Goal: Find specific page/section: Find specific page/section

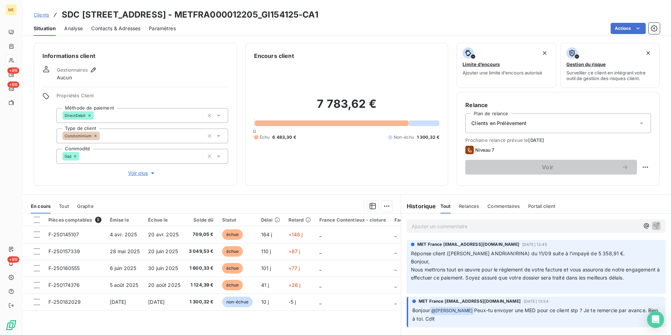
click at [40, 18] on div "Clients SDC 160 BOULEVARD DE VALMY 92700 COLOMBES - METFRA000012205_GI154125-CA1" at bounding box center [176, 14] width 285 height 13
click at [42, 16] on span "Clients" at bounding box center [41, 15] width 15 height 6
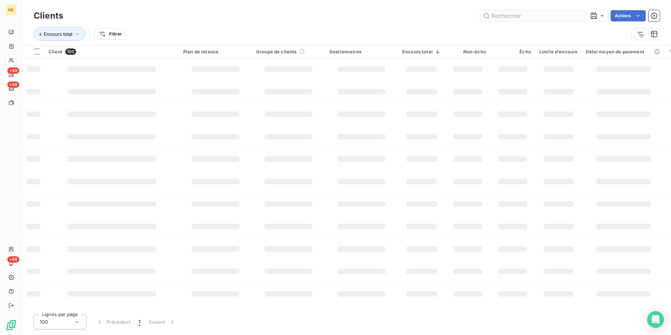
click at [524, 16] on input "text" at bounding box center [532, 15] width 105 height 11
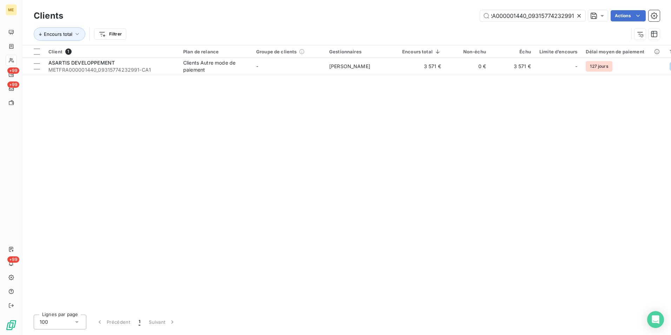
scroll to position [0, 18]
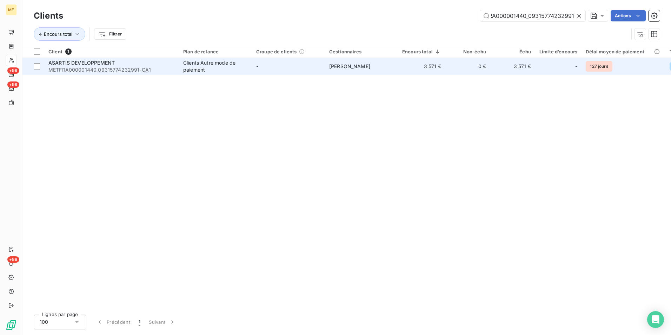
type input "METFRA000001440_09315774232991"
click at [216, 72] on div "Clients Autre mode de paiement" at bounding box center [215, 66] width 65 height 14
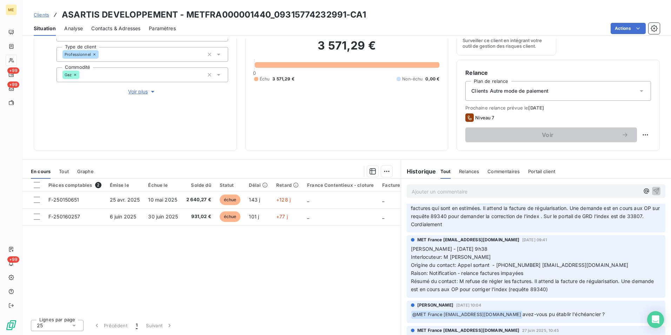
scroll to position [70, 0]
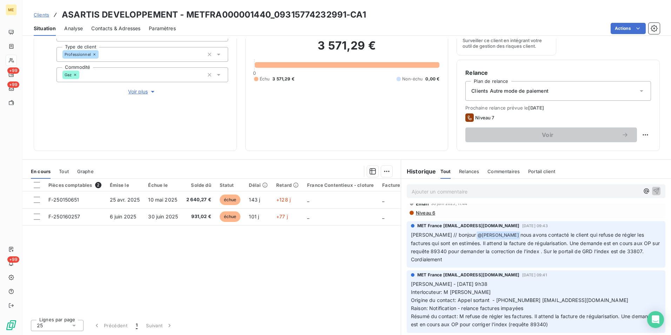
drag, startPoint x: 554, startPoint y: 236, endPoint x: 617, endPoint y: 257, distance: 66.6
click at [617, 257] on p "Sylvain // bonjour @ Xavier Ruez nous avons contacté le client qui refuse de ré…" at bounding box center [536, 247] width 250 height 33
click at [320, 281] on div "Pièces comptables 2 Émise le Échue le Solde dû Statut Délai Retard France Conte…" at bounding box center [211, 246] width 378 height 135
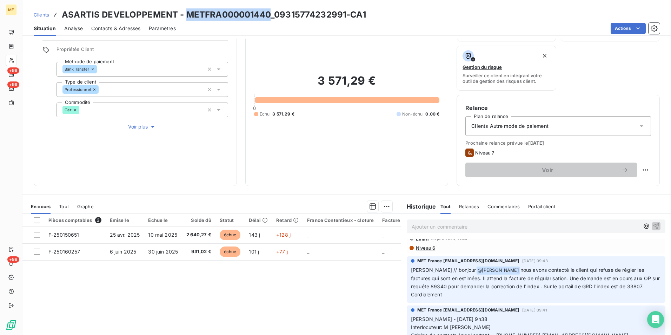
drag, startPoint x: 270, startPoint y: 14, endPoint x: 187, endPoint y: 9, distance: 83.3
click at [187, 9] on h3 "ASARTIS DEVELOPPEMENT - METFRA000001440_09315774232991-CA1" at bounding box center [214, 14] width 304 height 13
copy h3 "METFRA000001440"
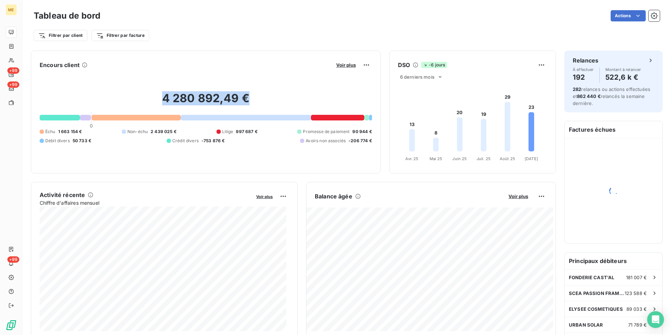
drag, startPoint x: 143, startPoint y: 96, endPoint x: 267, endPoint y: 99, distance: 123.9
click at [267, 99] on h2 "4 280 892,49 €" at bounding box center [206, 101] width 332 height 21
drag, startPoint x: 267, startPoint y: 99, endPoint x: 188, endPoint y: 27, distance: 106.8
click at [218, 20] on div "Actions" at bounding box center [384, 15] width 551 height 11
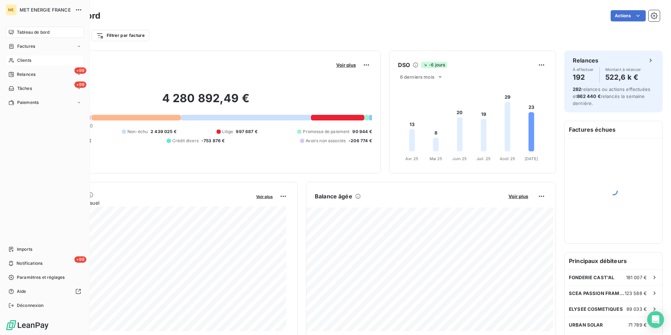
click at [27, 63] on span "Clients" at bounding box center [24, 60] width 14 height 6
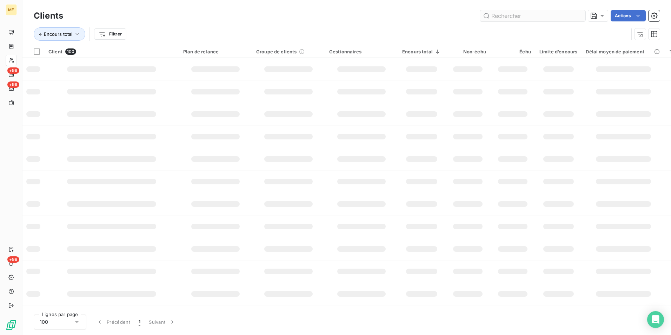
click at [490, 18] on input "text" at bounding box center [532, 15] width 105 height 11
type input "https://eur03.safelinks.protection.outlook.com/?url=https%3A%2F%2Fapp.leanpay.f…"
click at [510, 16] on input "https://eur03.safelinks.protection.outlook.com/?url=https%3A%2F%2Fapp.leanpay.f…" at bounding box center [532, 15] width 105 height 11
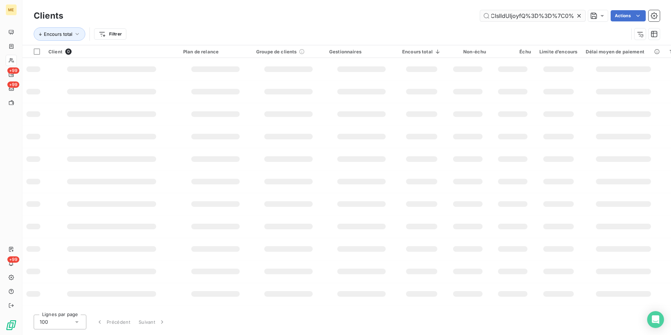
click at [510, 16] on input "https://eur03.safelinks.protection.outlook.com/?url=https%3A%2F%2Fapp.leanpay.f…" at bounding box center [532, 15] width 105 height 11
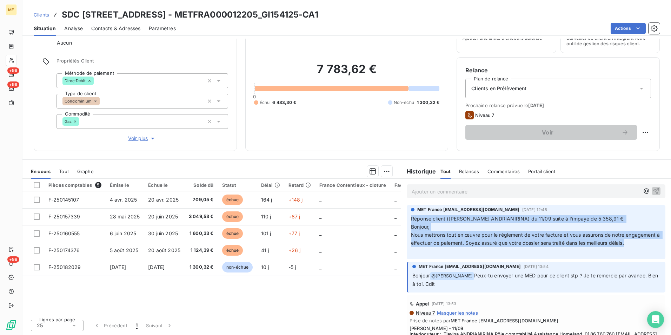
drag, startPoint x: 408, startPoint y: 220, endPoint x: 467, endPoint y: 253, distance: 68.2
click at [467, 253] on p "Réponse client (Tiavina ANDRIANIRINA) du 11/09 suite à l'impayé de 5 358,91 €. …" at bounding box center [536, 235] width 250 height 40
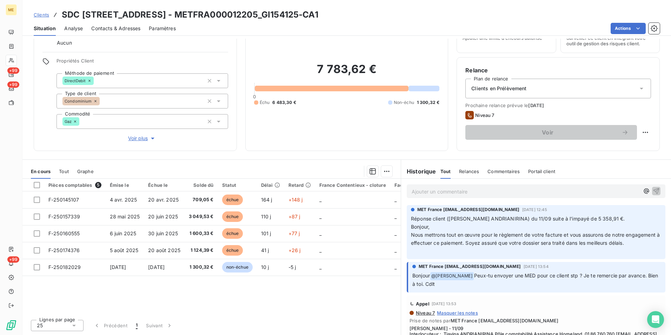
drag, startPoint x: 467, startPoint y: 253, endPoint x: 455, endPoint y: 256, distance: 12.4
click at [457, 255] on p "Réponse client (Tiavina ANDRIANIRINA) du 11/09 suite à l'impayé de 5 358,91 €. …" at bounding box center [536, 235] width 250 height 40
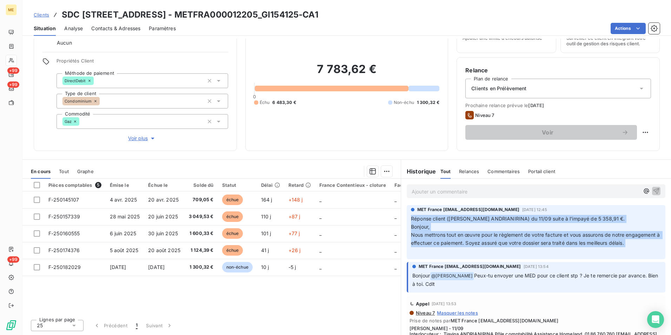
drag, startPoint x: 407, startPoint y: 218, endPoint x: 623, endPoint y: 255, distance: 219.0
click at [623, 255] on div "MET France met-france@recouvrement.met.com 12 sept. 2025, 12:45 Réponse client …" at bounding box center [536, 232] width 259 height 54
click at [439, 240] on span "Nous mettrons tout en œuvre pour le règlement de votre facture et vous assurons…" at bounding box center [536, 239] width 250 height 14
drag, startPoint x: 432, startPoint y: 252, endPoint x: 409, endPoint y: 216, distance: 42.2
click at [411, 216] on p "Réponse client (Tiavina ANDRIANIRINA) du 11/09 suite à l'impayé de 5 358,91 €. …" at bounding box center [536, 235] width 250 height 40
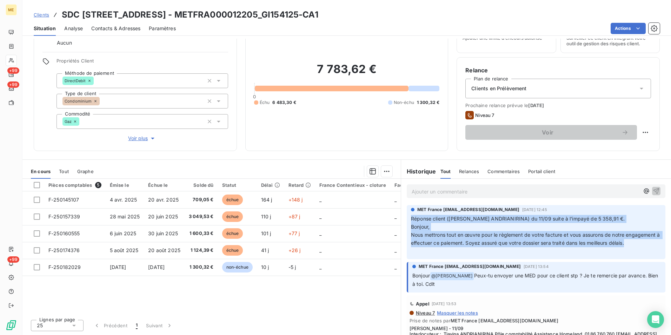
drag, startPoint x: 409, startPoint y: 216, endPoint x: 466, endPoint y: 255, distance: 68.6
click at [466, 255] on p "Réponse client (Tiavina ANDRIANIRINA) du 11/09 suite à l'impayé de 5 358,91 €. …" at bounding box center [536, 235] width 250 height 40
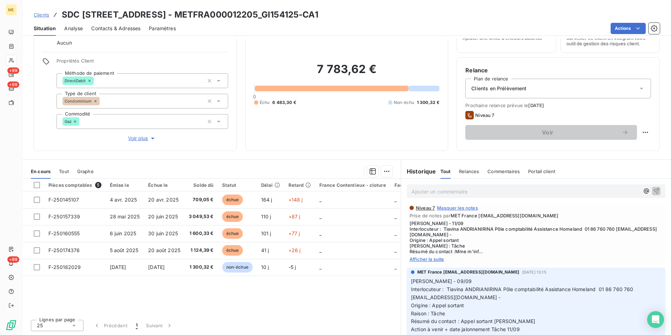
scroll to position [105, 0]
click at [139, 138] on span "Voir plus" at bounding box center [142, 138] width 28 height 7
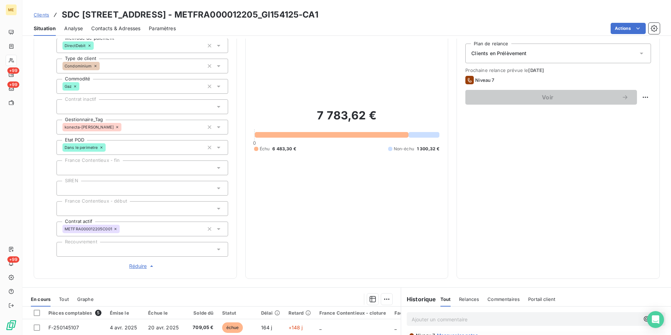
click at [147, 267] on span "Réduire" at bounding box center [142, 265] width 26 height 7
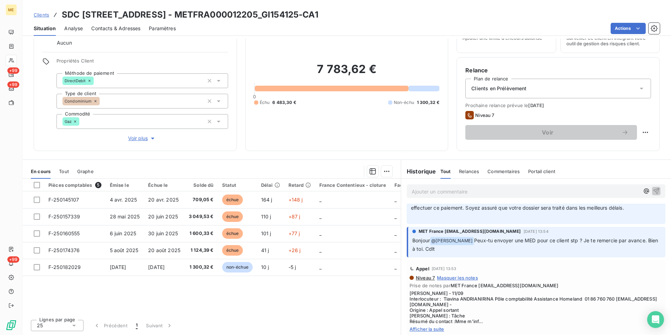
scroll to position [70, 0]
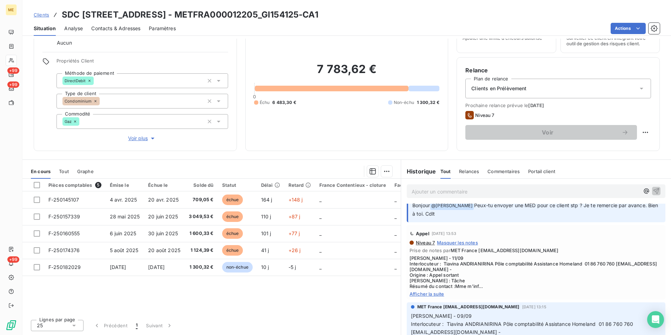
click at [425, 296] on span "Afficher la suite" at bounding box center [535, 294] width 253 height 6
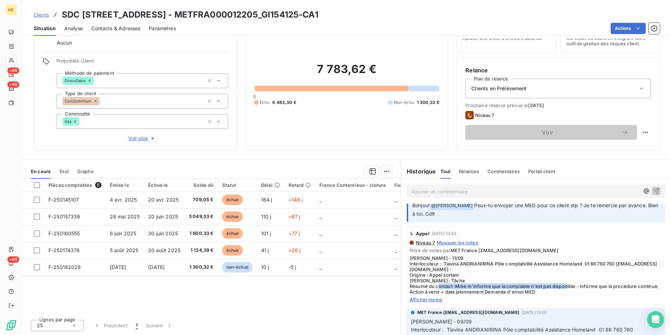
drag, startPoint x: 482, startPoint y: 294, endPoint x: 607, endPoint y: 296, distance: 124.9
click at [607, 294] on span "Lisa - 11/09 Interlocuteur : Tiavina ANDRIANIRINA Pôle comptabilité Assistance …" at bounding box center [535, 274] width 253 height 39
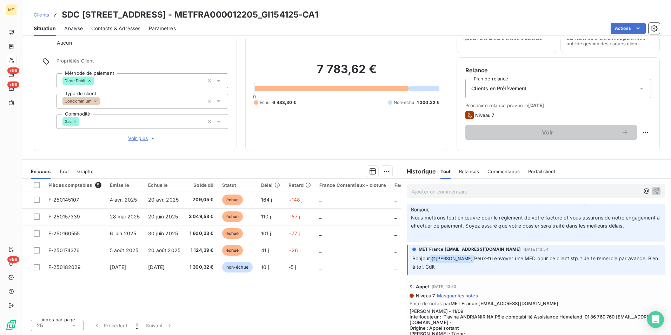
scroll to position [0, 0]
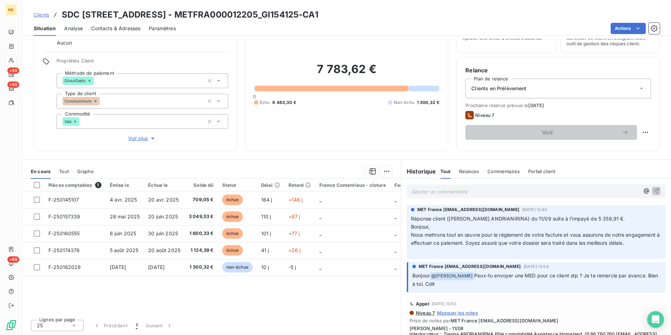
click at [484, 259] on div "MET France met-france@recouvrement.met.com 12 sept. 2025, 12:45 Réponse client …" at bounding box center [536, 232] width 259 height 54
click at [459, 194] on p "Ajouter un commentaire ﻿" at bounding box center [526, 191] width 228 height 9
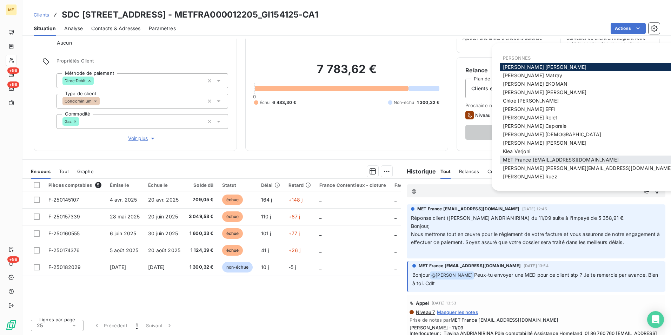
click at [586, 157] on span "MET France met-france@recouvrement.met.com" at bounding box center [561, 159] width 116 height 6
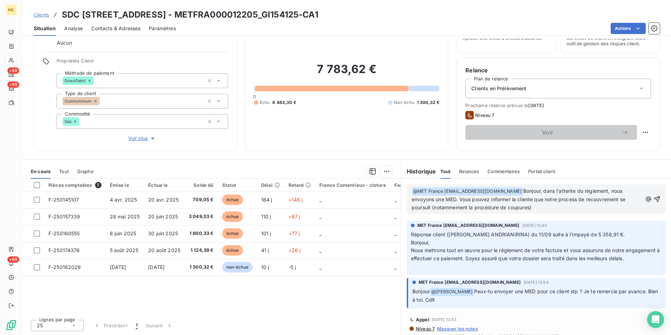
click at [446, 210] on p "﻿ @ MET France met-france@recouvrement.met.com ﻿ Bonjour, dans l'attente du règ…" at bounding box center [527, 199] width 231 height 25
click at [460, 208] on span "Bonjour, dans l'attente du règlement, nous envoyons une MED. Vous pouvez inform…" at bounding box center [519, 199] width 215 height 22
click at [480, 209] on span "Bonjour, dans l'attente du règlement, nous envoyons une MED. Vous pouvez inform…" at bounding box center [519, 199] width 215 height 22
click at [518, 209] on span "Bonjour, dans l'attente du règlement, nous envoyons une MED. Vous pouvez inform…" at bounding box center [519, 199] width 215 height 22
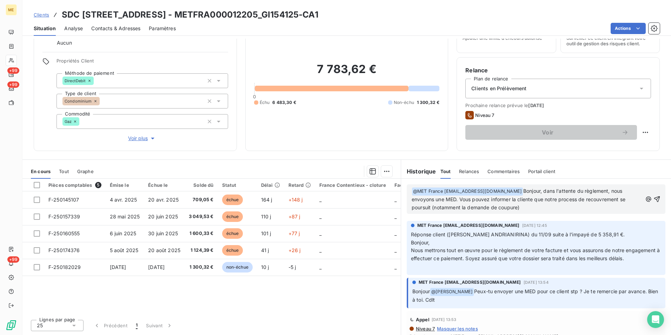
click at [528, 208] on p "﻿ @ MET France met-france@recouvrement.met.com ﻿ Bonjour, dans l'attente du règ…" at bounding box center [527, 199] width 231 height 25
click at [551, 209] on span "Bonjour, dans l'attente du règlement, nous envoyons une MED. Vous pouvez inform…" at bounding box center [519, 199] width 215 height 22
click at [587, 208] on p "﻿ @ MET France met-france@recouvrement.met.com ﻿ Bonjour, dans l'attente du règ…" at bounding box center [527, 199] width 231 height 25
click at [474, 206] on span "Bonjour, dans l'attente du règlement, nous envoyons une MED. Vous pouvez inform…" at bounding box center [520, 199] width 216 height 22
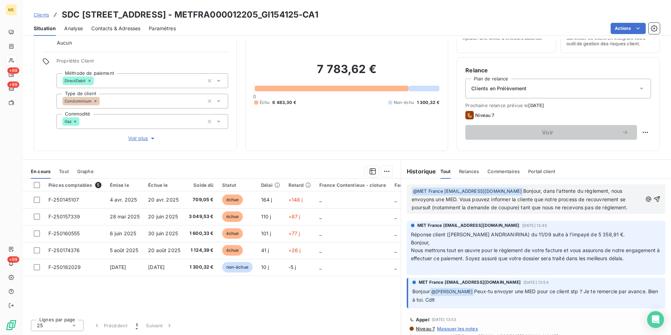
click at [444, 209] on span "Bonjour, dans l'attente du règlement, nous envoyons une MED. Vous pouvez inform…" at bounding box center [520, 199] width 216 height 22
click at [500, 208] on span "Bonjour, dans l'attente du règlement, nous envoyons une MED. Vous pouvez inform…" at bounding box center [520, 199] width 216 height 22
click at [514, 208] on span "Bonjour, dans l'attente du règlement, nous envoyons une MED. Vous pouvez inform…" at bounding box center [520, 199] width 216 height 22
click at [467, 206] on span "Bonjour, dans l'attente du règlement, nous envoyons une MED. Vous pouvez inform…" at bounding box center [520, 199] width 216 height 22
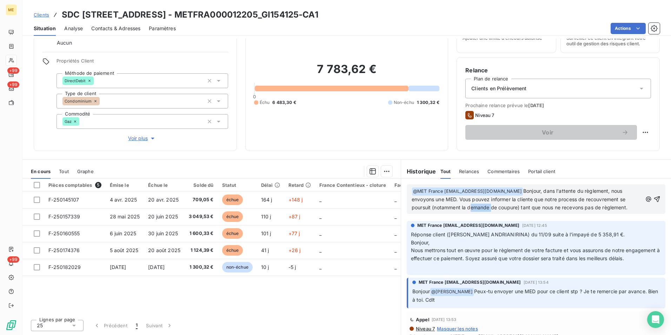
click at [467, 206] on span "Bonjour, dans l'attente du règlement, nous envoyons une MED. Vous pouvez inform…" at bounding box center [520, 199] width 216 height 22
click at [479, 207] on span "Bonjour, dans l'attente du règlement, nous envoyons une MED. Vous pouvez inform…" at bounding box center [521, 199] width 218 height 22
click at [625, 206] on span "Bonjour, dans l'attente du règlement, nous envoyons une MED. Vous pouvez inform…" at bounding box center [520, 199] width 216 height 22
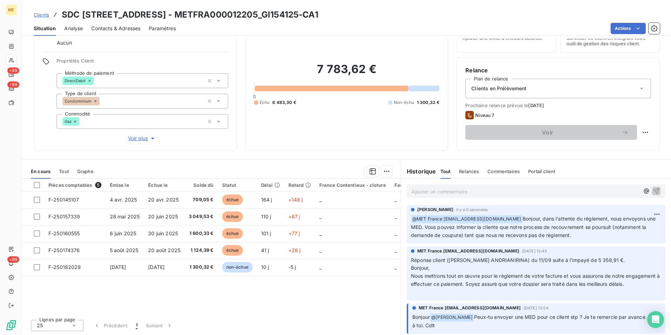
click at [624, 89] on div "Clients en Prélèvement" at bounding box center [558, 89] width 186 height 20
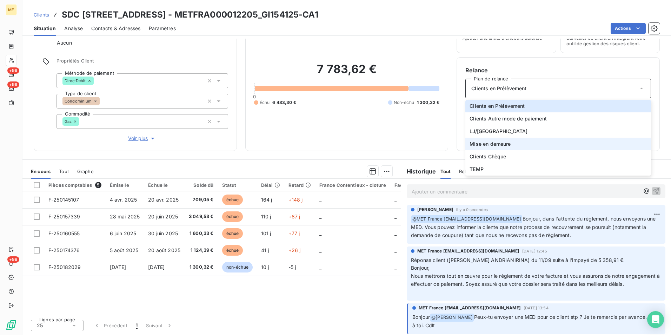
click at [559, 141] on li "Mise en demeure" at bounding box center [558, 144] width 186 height 13
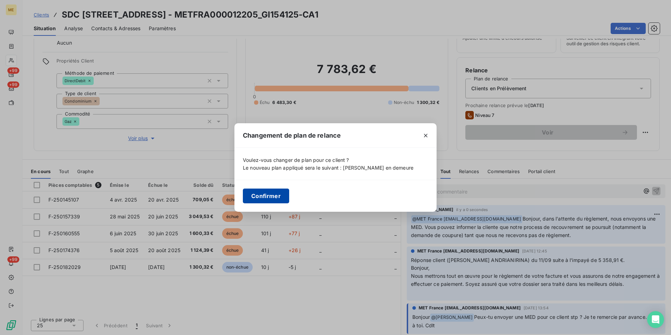
click at [280, 193] on button "Confirmer" at bounding box center [266, 195] width 46 height 15
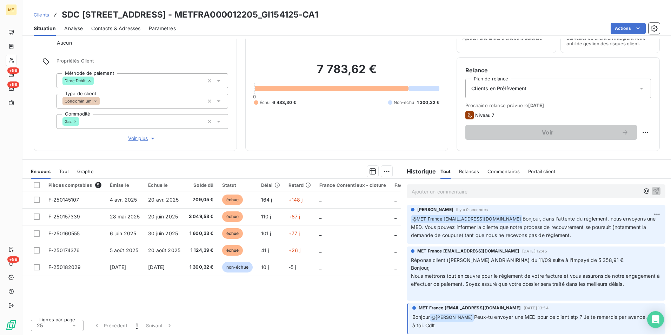
click at [641, 131] on html "ME +99 +99 +99 Clients SDC 160 BOULEVARD DE VALMY 92700 COLOMBES - METFRA000012…" at bounding box center [335, 167] width 671 height 335
click at [628, 146] on div "Replanifier cette action" at bounding box center [611, 147] width 63 height 11
select select "8"
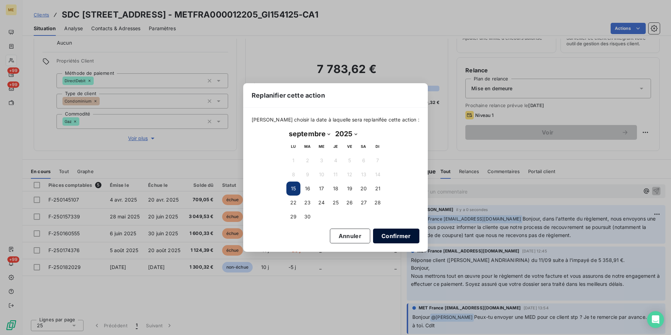
click at [382, 235] on button "Confirmer" at bounding box center [396, 235] width 46 height 15
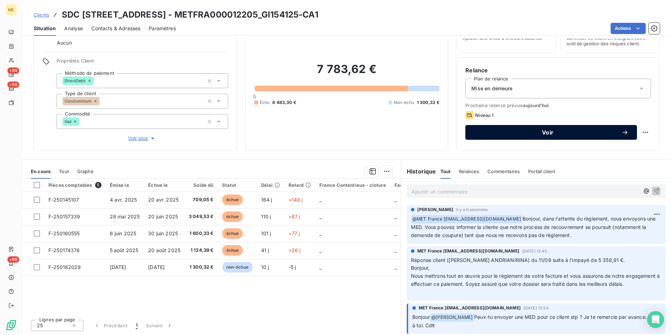
click at [541, 132] on span "Voir" at bounding box center [548, 132] width 148 height 6
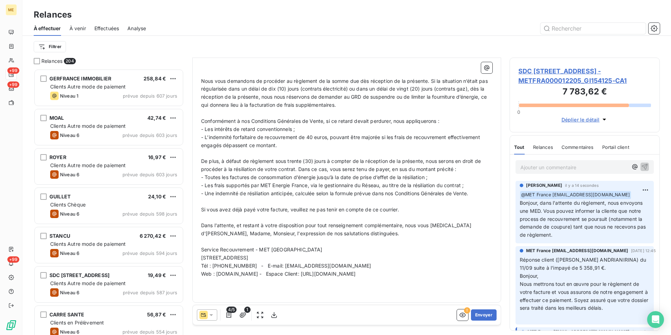
scroll to position [213, 0]
click at [477, 314] on button "Envoyer" at bounding box center [484, 314] width 26 height 11
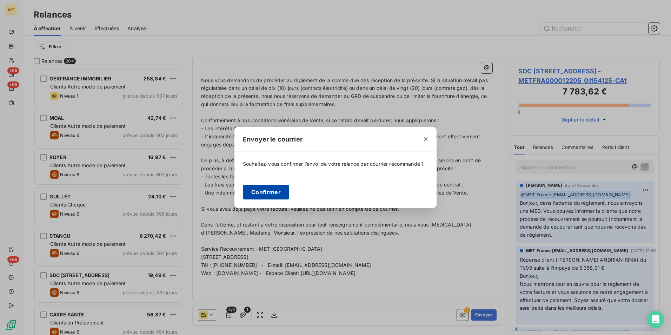
click at [273, 196] on button "Confirmer" at bounding box center [266, 192] width 46 height 15
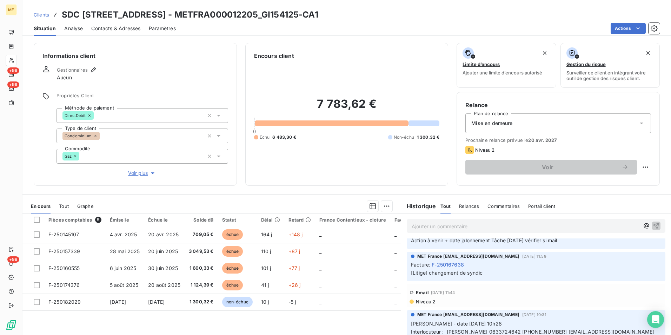
scroll to position [1509, 0]
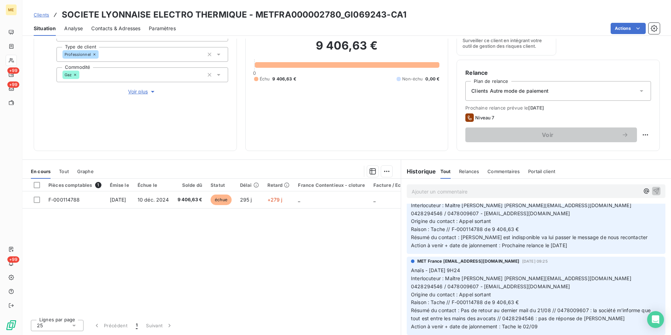
scroll to position [140, 0]
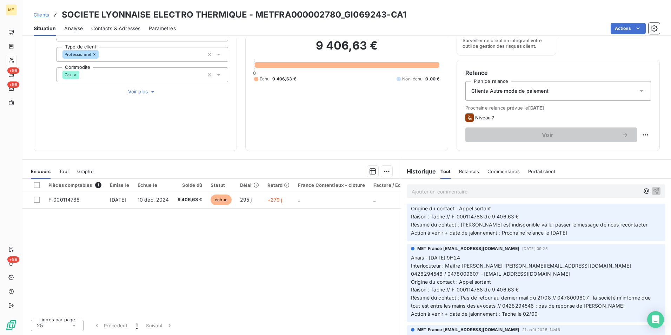
drag, startPoint x: 457, startPoint y: 224, endPoint x: 628, endPoint y: 233, distance: 171.1
click at [628, 233] on p "Anaïs - [DATE] 10H07 Interlocuteur : Maître [PERSON_NAME] [PERSON_NAME][EMAIL_A…" at bounding box center [536, 209] width 250 height 56
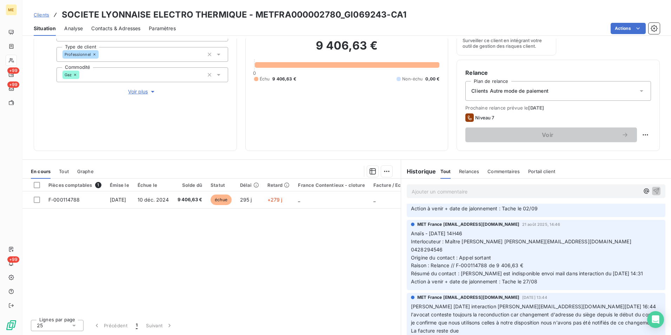
scroll to position [211, 0]
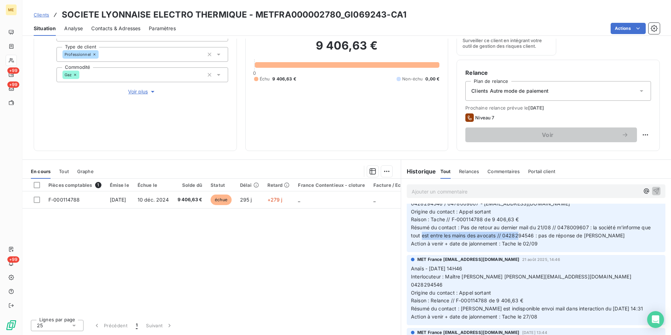
drag, startPoint x: 420, startPoint y: 236, endPoint x: 514, endPoint y: 234, distance: 94.0
click at [514, 234] on span "Résumé du contact : Pas de retour au dernier mail du 21/08 // 0478009607 : la s…" at bounding box center [531, 231] width 241 height 14
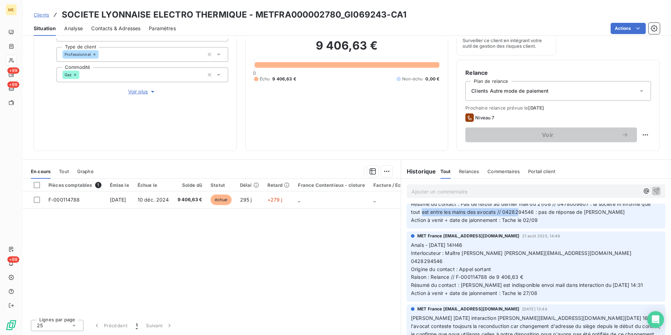
scroll to position [281, 0]
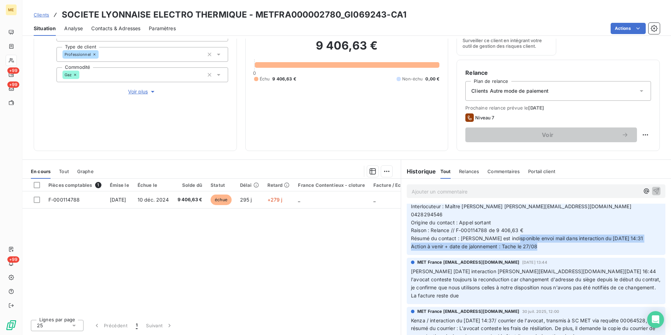
drag, startPoint x: 512, startPoint y: 232, endPoint x: 633, endPoint y: 238, distance: 121.5
click at [633, 238] on p "Anaïs - 21/08/2025 - 14H46 Interlocuteur : Maître Thomas KAEMPF t.kaempf@bk-avo…" at bounding box center [536, 222] width 250 height 56
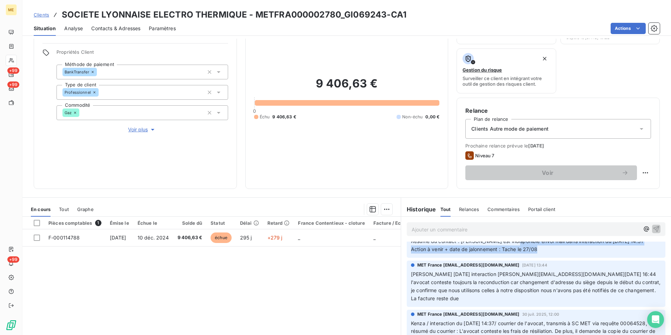
scroll to position [0, 0]
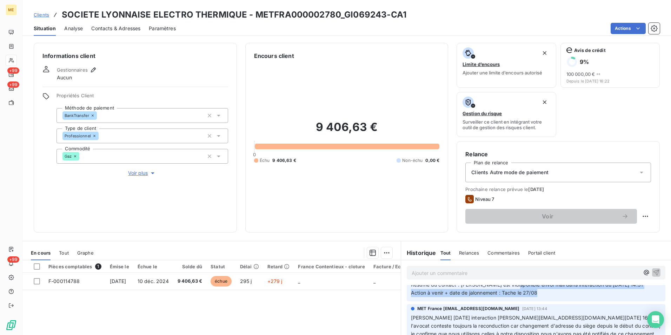
click at [131, 172] on span "Voir plus" at bounding box center [142, 172] width 28 height 7
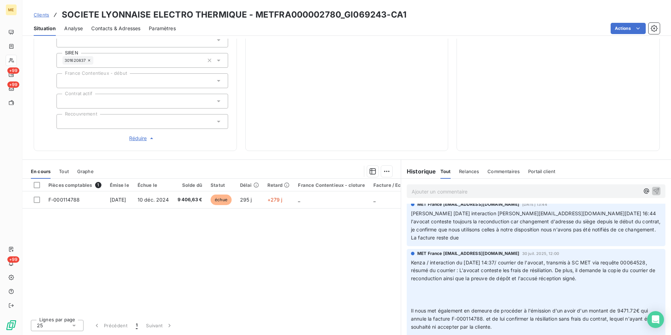
scroll to position [351, 0]
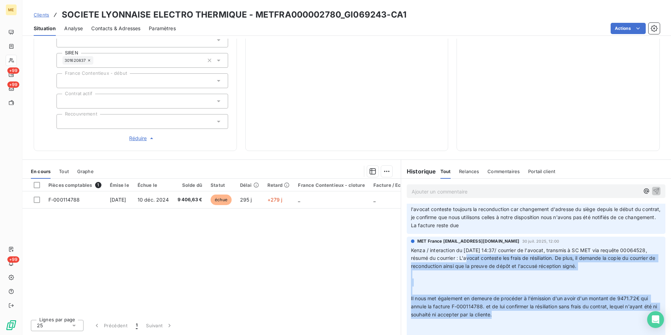
drag, startPoint x: 484, startPoint y: 250, endPoint x: 587, endPoint y: 307, distance: 117.8
click at [587, 307] on p "Kenza / interaction du 28/07/2025 14:37/ courrier de l'avocat, transmis à SC ME…" at bounding box center [536, 290] width 250 height 88
click at [506, 277] on p "Kenza / interaction du 28/07/2025 14:37/ courrier de l'avocat, transmis à SC ME…" at bounding box center [536, 290] width 250 height 88
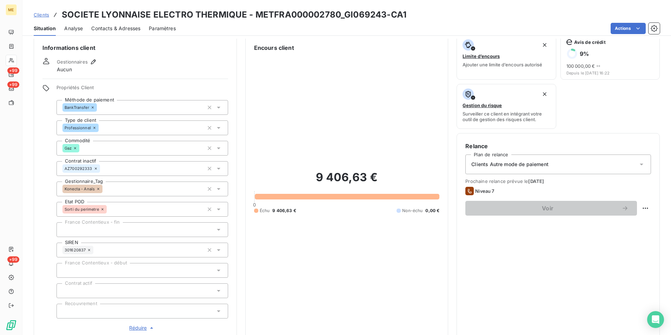
scroll to position [0, 0]
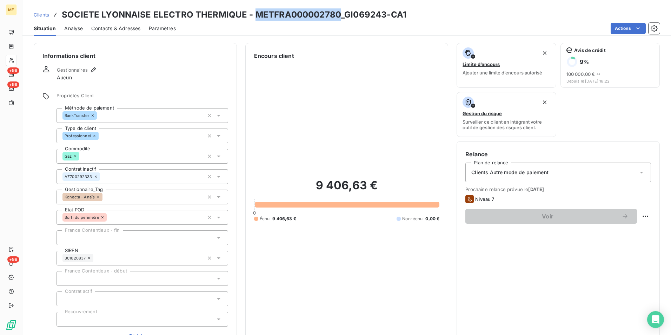
drag, startPoint x: 337, startPoint y: 13, endPoint x: 254, endPoint y: 12, distance: 83.2
click at [254, 12] on h3 "SOCIETE LYONNAISE ELECTRO THERMIQUE - METFRA000002780_GI069243-CA1" at bounding box center [234, 14] width 345 height 13
copy h3 "METFRA000002780"
click at [662, 91] on div "Informations client Gestionnaires Aucun Propriétés Client Méthode de paiement B…" at bounding box center [346, 196] width 648 height 306
click at [642, 105] on div "Limite d’encours Ajouter une limite d’encours autorisé Avis de crédit 9 % 100 0…" at bounding box center [557, 90] width 203 height 94
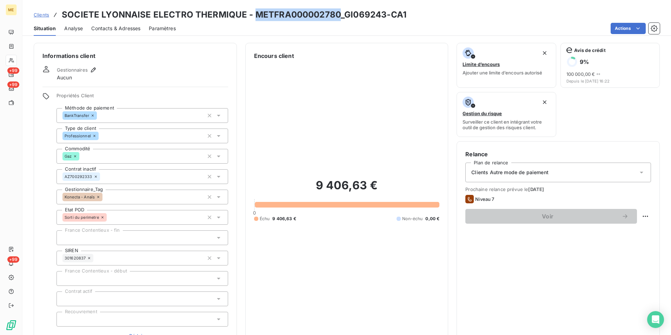
click at [367, 24] on div "Actions" at bounding box center [421, 28] width 475 height 11
click at [496, 33] on div "Actions" at bounding box center [421, 28] width 475 height 11
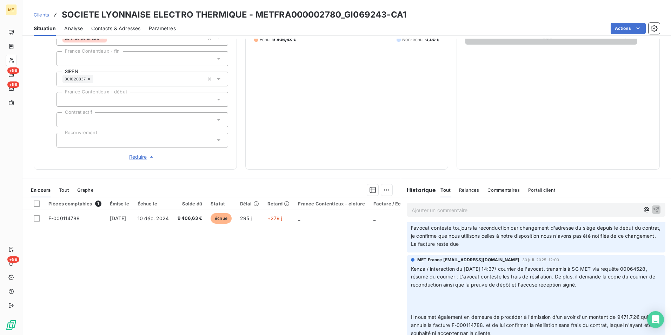
scroll to position [198, 0]
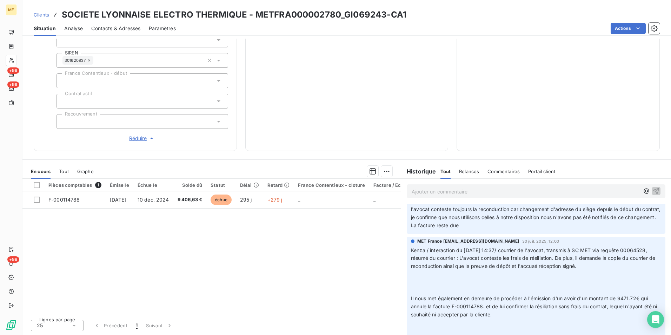
drag, startPoint x: 483, startPoint y: 248, endPoint x: 618, endPoint y: 257, distance: 135.4
click at [618, 257] on p "Kenza / interaction du 28/07/2025 14:37/ courrier de l'avocat, transmis à SC ME…" at bounding box center [536, 290] width 250 height 88
drag, startPoint x: 618, startPoint y: 257, endPoint x: 579, endPoint y: 265, distance: 40.4
click at [579, 265] on p "Kenza / interaction du 28/07/2025 14:37/ courrier de l'avocat, transmis à SC ME…" at bounding box center [536, 290] width 250 height 88
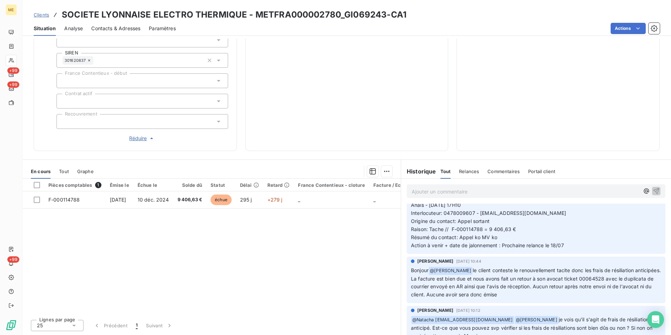
scroll to position [635, 0]
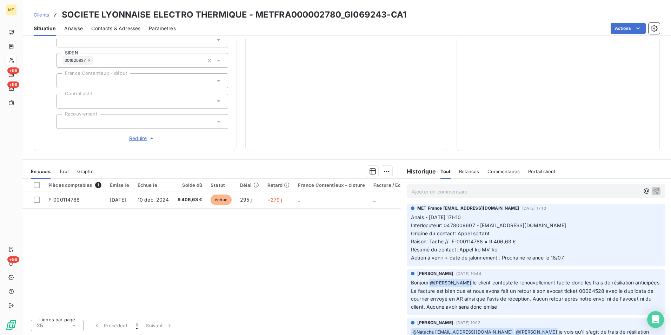
click at [195, 267] on div "Pièces comptables 1 Émise le Échue le Solde dû Statut Délai Retard France Conte…" at bounding box center [211, 246] width 378 height 135
click at [288, 223] on div "Pièces comptables 1 Émise le Échue le Solde dû Statut Délai Retard France Conte…" at bounding box center [211, 246] width 378 height 135
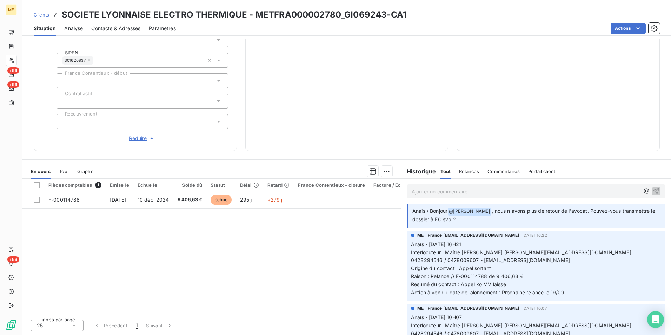
scroll to position [0, 0]
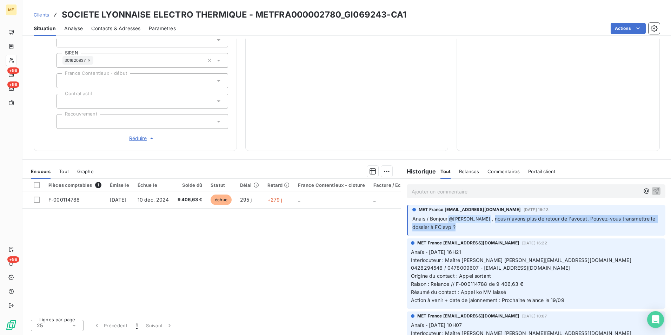
drag, startPoint x: 492, startPoint y: 218, endPoint x: 607, endPoint y: 232, distance: 115.5
click at [607, 232] on div "MET France met-france@recouvrement.met.com 11 sept. 2025, 16:23 Anais / Bonjour…" at bounding box center [536, 220] width 259 height 31
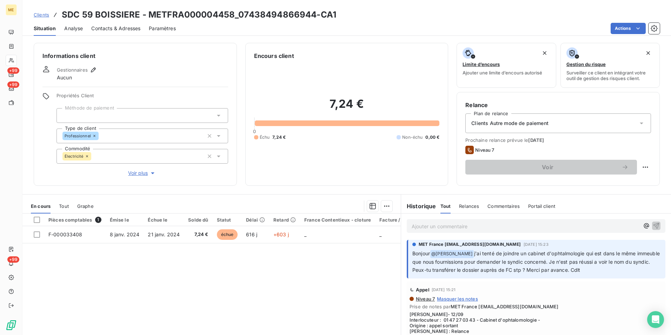
click at [42, 14] on span "Clients" at bounding box center [41, 15] width 15 height 6
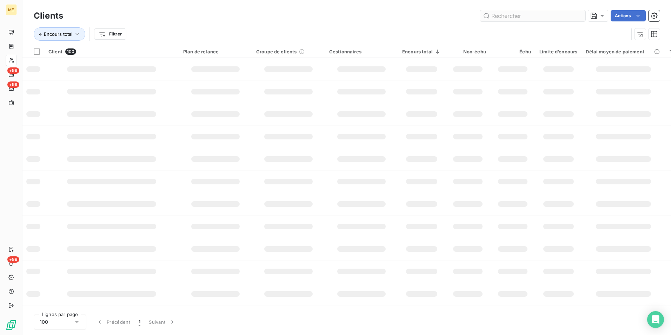
click at [504, 13] on input "text" at bounding box center [532, 15] width 105 height 11
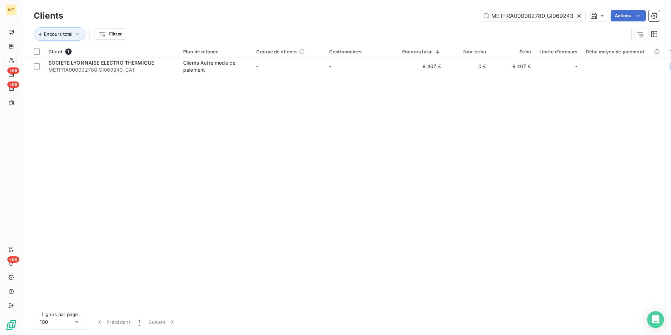
type input "METFRA000002780_GI069243"
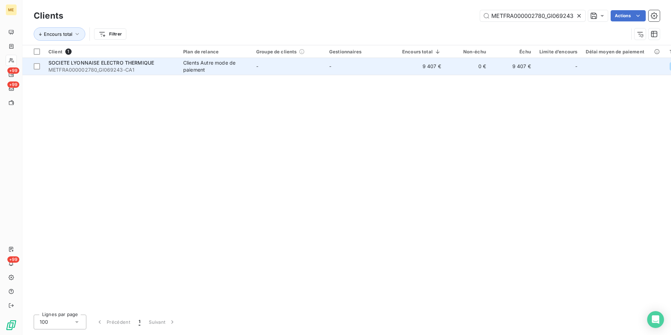
click at [135, 69] on span "METFRA000002780_GI069243-CA1" at bounding box center [111, 69] width 126 height 7
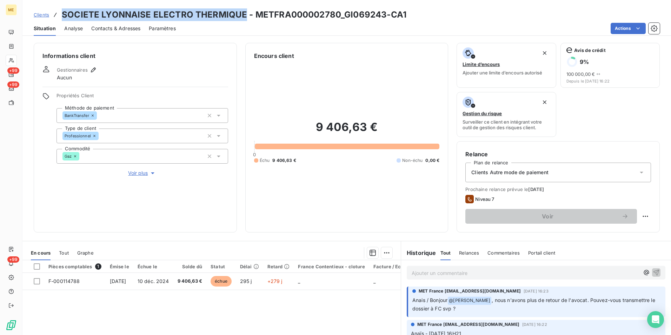
drag, startPoint x: 62, startPoint y: 11, endPoint x: 241, endPoint y: 18, distance: 179.4
click at [241, 18] on h3 "SOCIETE LYONNAISE ELECTRO THERMIQUE - METFRA000002780_GI069243-CA1" at bounding box center [234, 14] width 345 height 13
copy h3 "SOCIETE LYONNAISE ELECTRO THERMIQUE"
click at [323, 16] on h3 "SOCIETE LYONNAISE ELECTRO THERMIQUE - METFRA000002780_GI069243-CA1" at bounding box center [234, 14] width 345 height 13
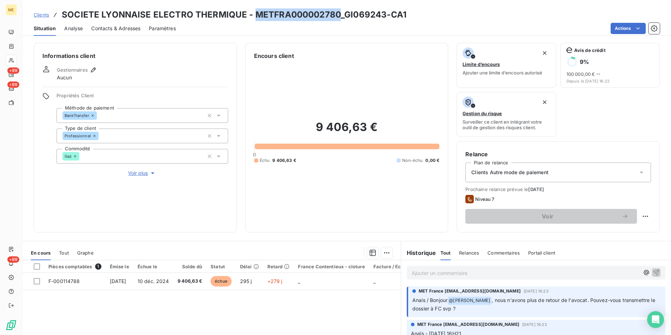
drag, startPoint x: 336, startPoint y: 13, endPoint x: 255, endPoint y: 11, distance: 81.8
click at [255, 11] on h3 "SOCIETE LYONNAISE ELECTRO THERMIQUE - METFRA000002780_GI069243-CA1" at bounding box center [234, 14] width 345 height 13
copy h3 "METFRA000002780"
